Goal: Task Accomplishment & Management: Complete application form

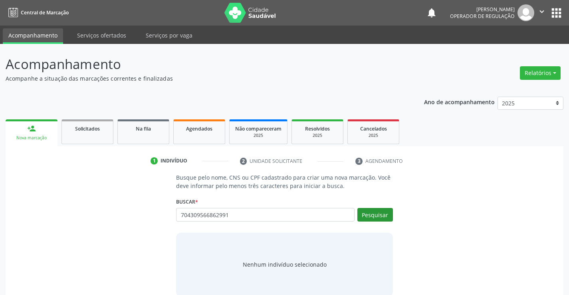
type input "704309566862991"
click at [380, 215] on button "Pesquisar" at bounding box center [375, 215] width 36 height 14
click at [136, 136] on link "Na fila" at bounding box center [143, 131] width 52 height 25
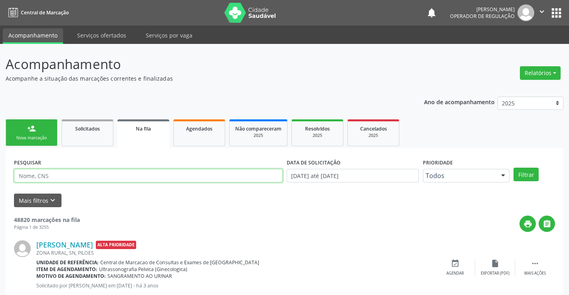
click at [64, 179] on input "text" at bounding box center [148, 176] width 269 height 14
type input "704309566862991"
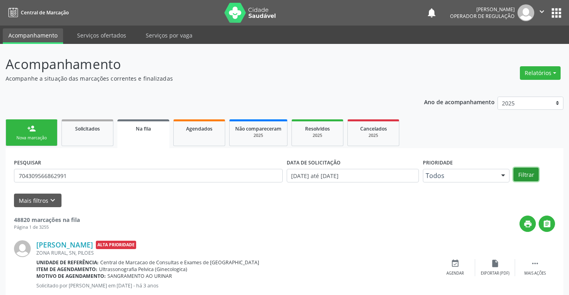
click at [520, 170] on button "Filtrar" at bounding box center [526, 175] width 25 height 14
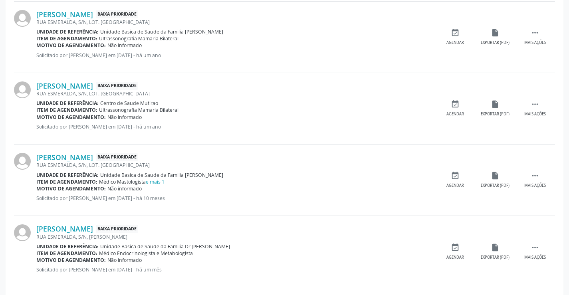
scroll to position [816, 0]
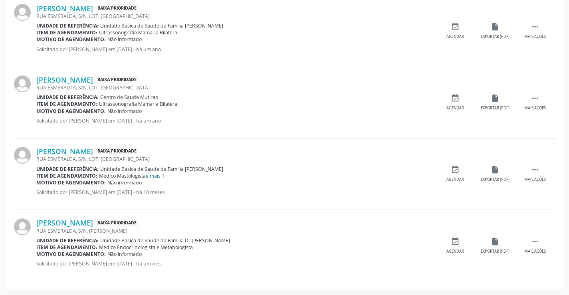
click at [157, 177] on link "e mais 1" at bounding box center [155, 176] width 19 height 7
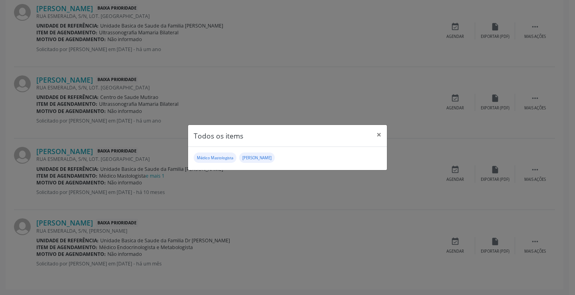
click at [202, 188] on div "Todos os items × Médico Mastologista [PERSON_NAME]" at bounding box center [287, 147] width 575 height 295
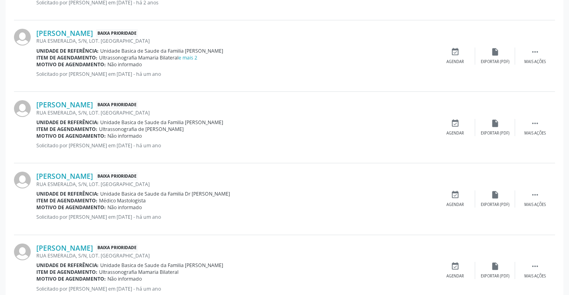
scroll to position [537, 0]
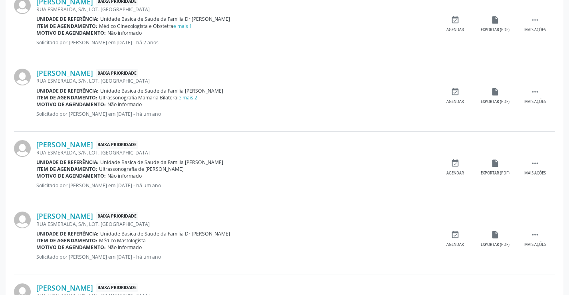
click at [184, 101] on div "Motivo de agendamento: Não informado" at bounding box center [235, 104] width 399 height 7
click at [186, 98] on link "e mais 2" at bounding box center [188, 97] width 19 height 7
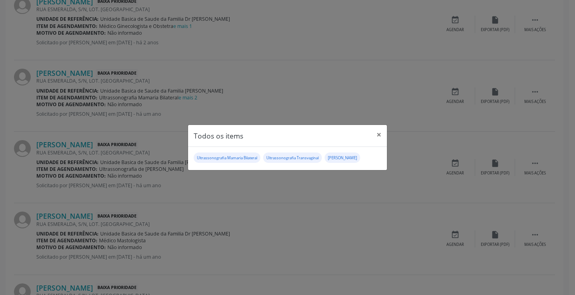
click at [239, 219] on div "Todos os items × Ultrassonografia Mamaria Bilateral Ultrassonografia Transvagin…" at bounding box center [287, 147] width 575 height 295
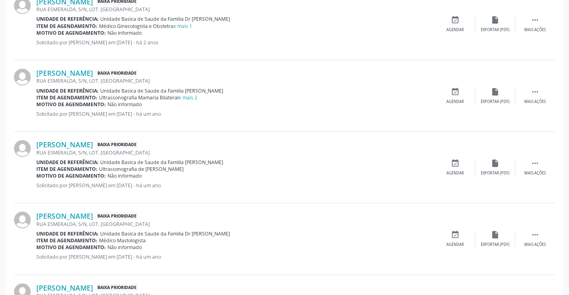
scroll to position [457, 0]
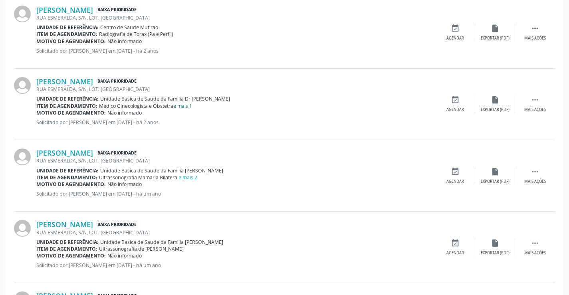
click at [185, 107] on link "e mais 1" at bounding box center [182, 106] width 19 height 7
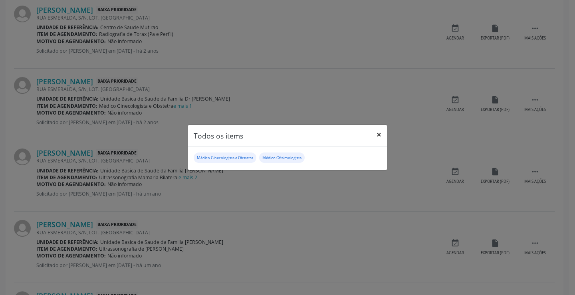
click at [379, 133] on button "×" at bounding box center [379, 135] width 16 height 20
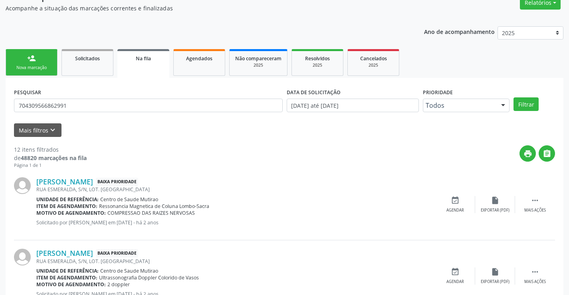
scroll to position [0, 0]
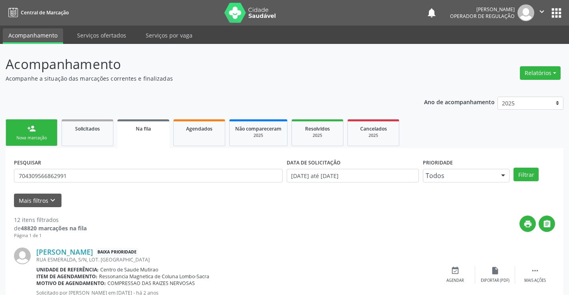
click at [46, 130] on link "person_add Nova marcação" at bounding box center [32, 132] width 52 height 27
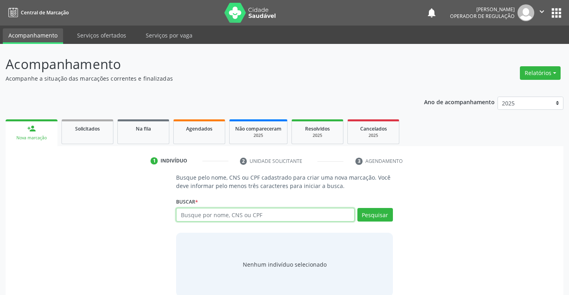
click at [256, 216] on input "text" at bounding box center [265, 215] width 178 height 14
click at [256, 216] on input "7043095665" at bounding box center [265, 215] width 178 height 14
type input "704309566862991"
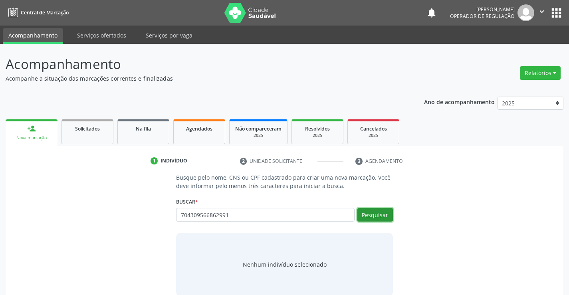
click at [370, 215] on button "Pesquisar" at bounding box center [375, 215] width 36 height 14
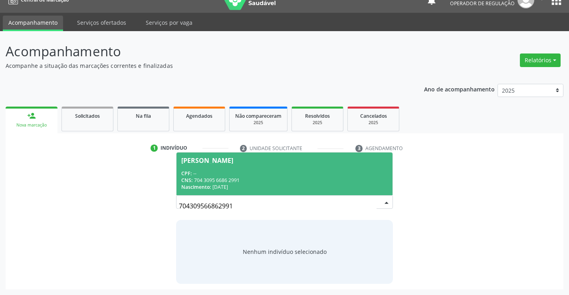
click at [294, 173] on div "CPF: --" at bounding box center [284, 173] width 206 height 7
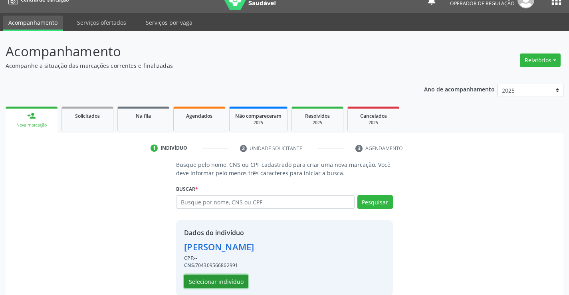
click at [223, 281] on button "Selecionar indivíduo" at bounding box center [216, 282] width 64 height 14
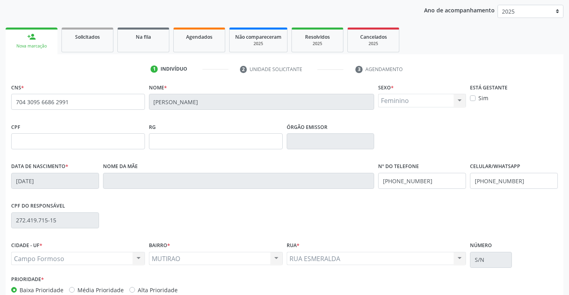
scroll to position [93, 0]
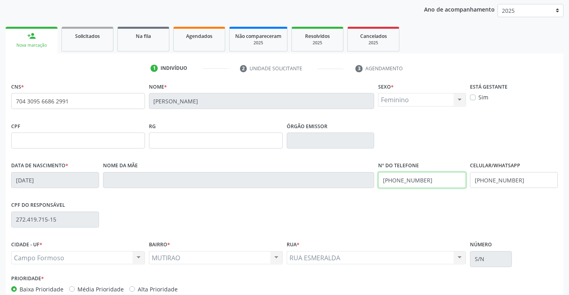
click at [427, 178] on input "[PHONE_NUMBER]" at bounding box center [422, 180] width 88 height 16
type input "("
click at [522, 179] on input "[PHONE_NUMBER]" at bounding box center [514, 180] width 88 height 16
type input "("
type input "[PHONE_NUMBER]"
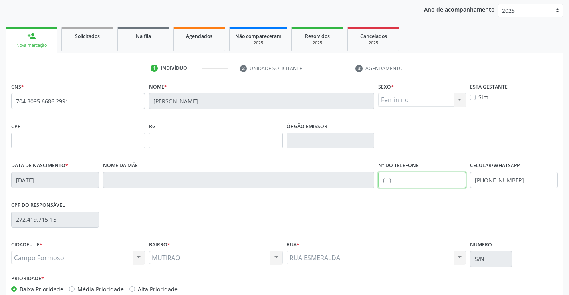
click at [387, 182] on input "text" at bounding box center [422, 180] width 88 height 16
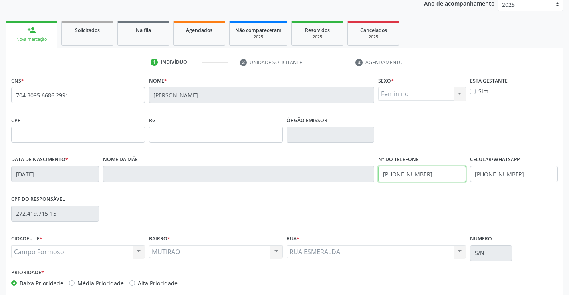
scroll to position [133, 0]
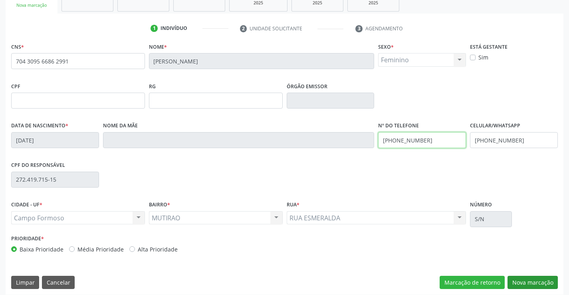
type input "[PHONE_NUMBER]"
click at [526, 277] on button "Nova marcação" at bounding box center [533, 283] width 50 height 14
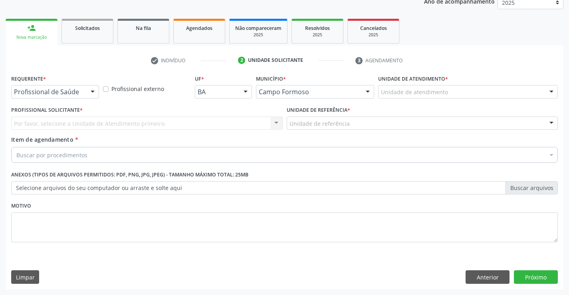
scroll to position [101, 0]
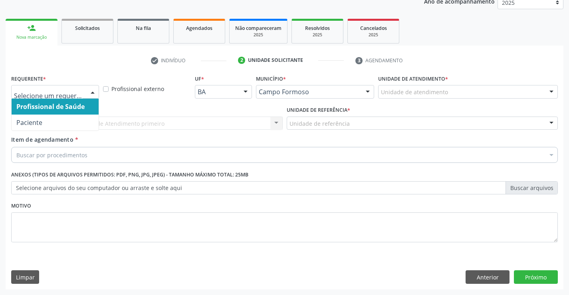
click at [86, 86] on div "Profissional de Saúde Paciente Nenhum resultado encontrado para: " " Não há nen…" at bounding box center [55, 92] width 88 height 14
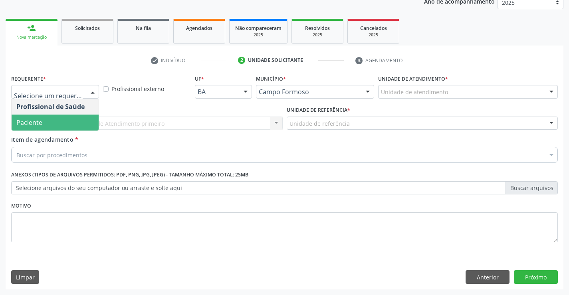
click at [73, 124] on span "Paciente" at bounding box center [55, 123] width 87 height 16
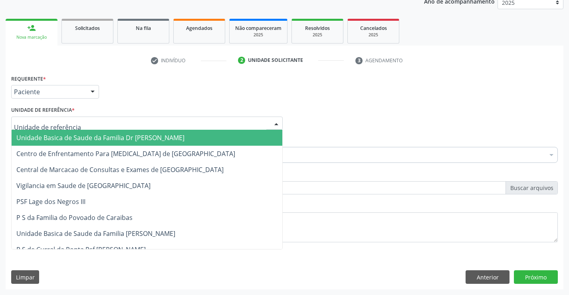
click at [85, 126] on div at bounding box center [147, 124] width 272 height 14
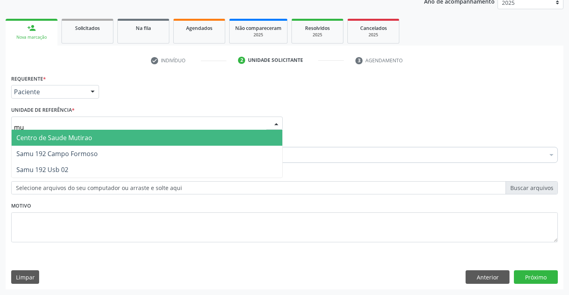
type input "mut"
click at [94, 139] on span "Centro de Saude Mutirao" at bounding box center [147, 138] width 271 height 16
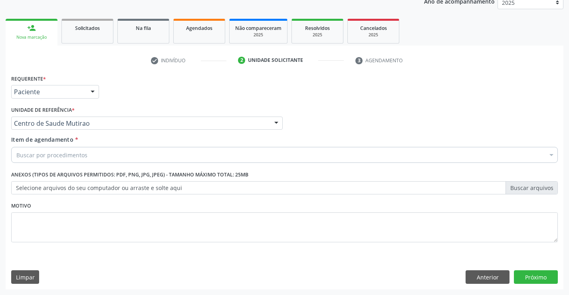
click at [102, 157] on div "Buscar por procedimentos" at bounding box center [284, 155] width 547 height 16
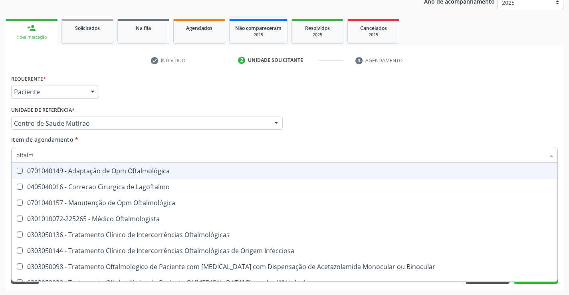
type input "oftalmo"
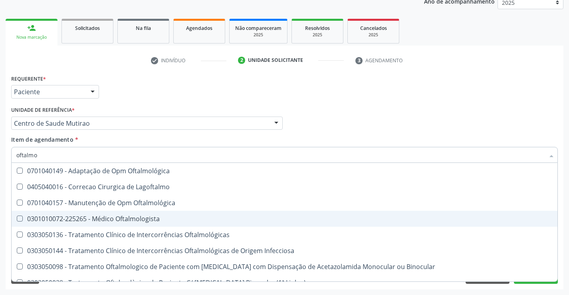
click at [107, 220] on div "0301010072-225265 - Médico Oftalmologista" at bounding box center [284, 219] width 536 height 6
checkbox Oftalmologista "true"
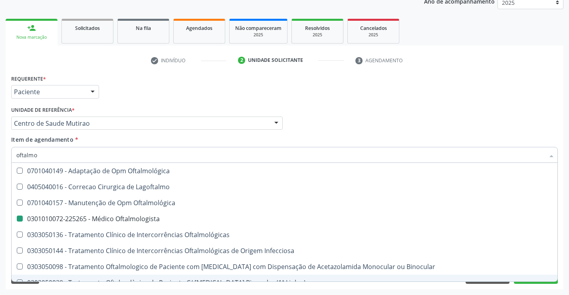
click at [131, 294] on div "Acompanhamento Acompanhe a situação das marcações correntes e finalizadas Relat…" at bounding box center [284, 119] width 569 height 352
checkbox Lagoftalmo "true"
checkbox Oftalmologista "false"
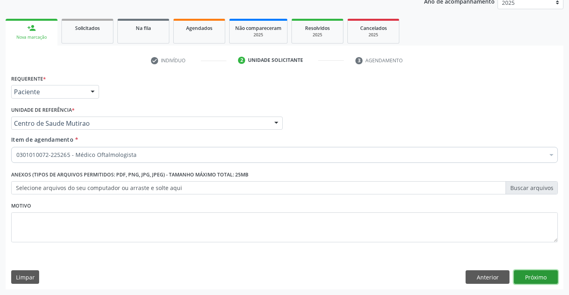
click at [528, 276] on button "Próximo" at bounding box center [536, 277] width 44 height 14
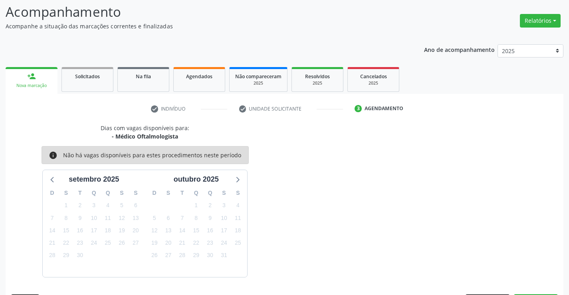
scroll to position [76, 0]
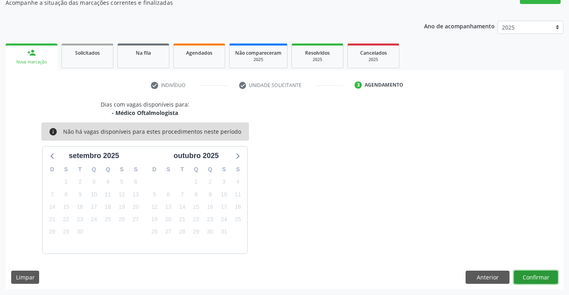
click at [528, 276] on button "Confirmar" at bounding box center [536, 278] width 44 height 14
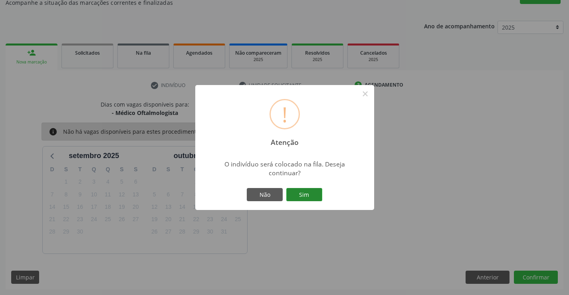
click at [302, 190] on button "Sim" at bounding box center [304, 195] width 36 height 14
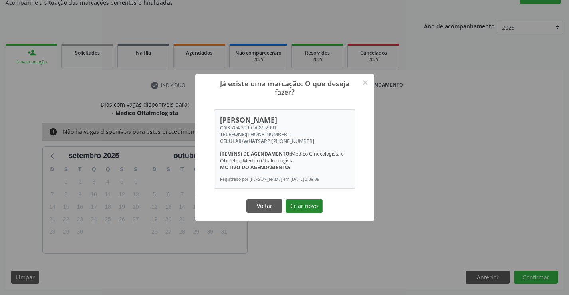
click at [310, 205] on button "Criar novo" at bounding box center [304, 206] width 37 height 14
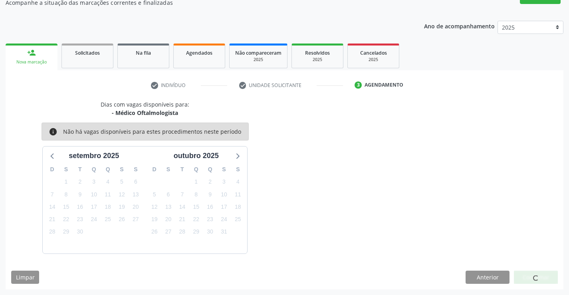
scroll to position [0, 0]
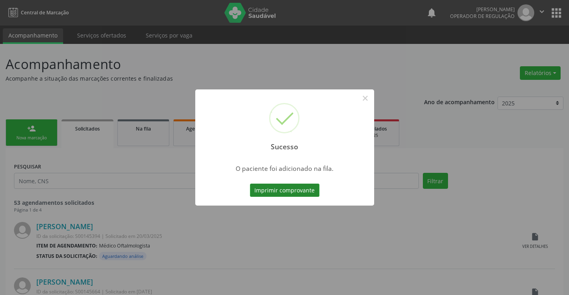
click at [298, 192] on button "Imprimir comprovante" at bounding box center [284, 191] width 69 height 14
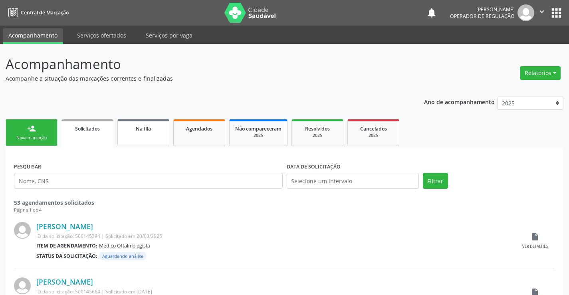
click at [151, 137] on link "Na fila" at bounding box center [143, 132] width 52 height 27
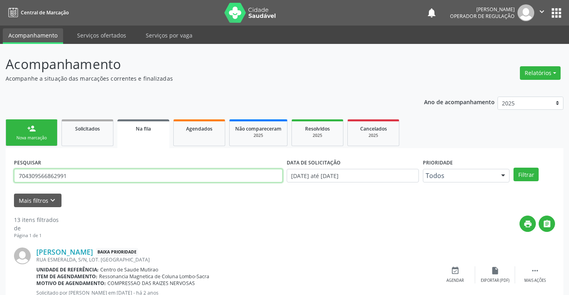
click at [76, 177] on input "704309566862991" at bounding box center [148, 176] width 269 height 14
type input "7"
type input "702602222737643"
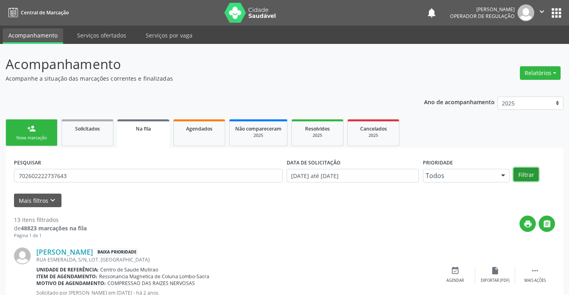
click at [528, 177] on button "Filtrar" at bounding box center [526, 175] width 25 height 14
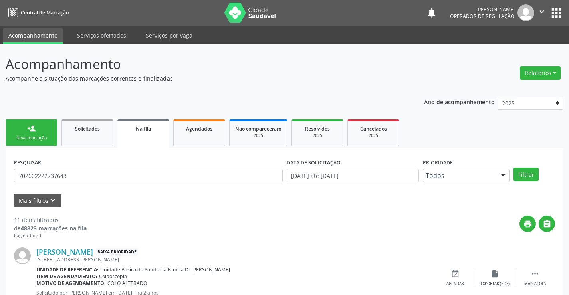
click at [543, 11] on icon "" at bounding box center [542, 11] width 9 height 9
click at [507, 51] on link "Sair" at bounding box center [521, 48] width 55 height 11
